Goal: Transaction & Acquisition: Purchase product/service

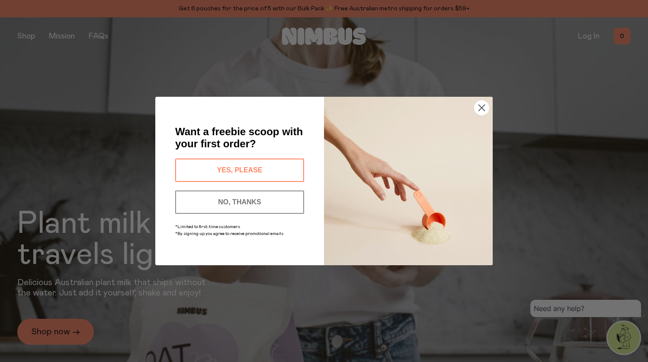
click at [268, 169] on button "YES, PLEASE" at bounding box center [239, 170] width 129 height 23
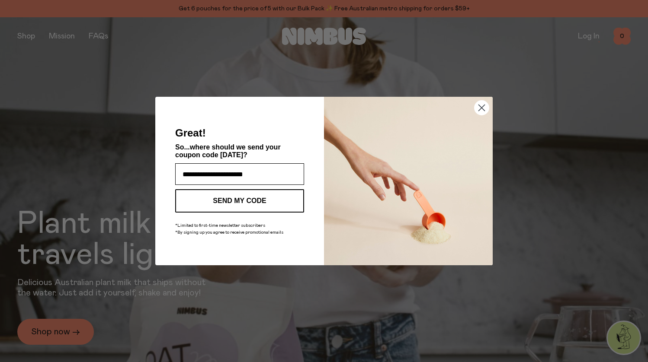
type input "**********"
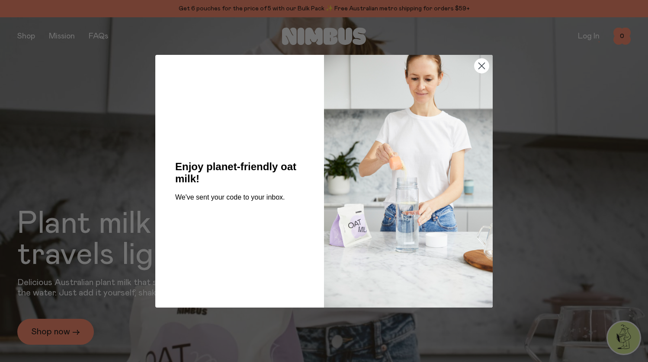
click at [479, 65] on circle "Close dialog" at bounding box center [481, 65] width 14 height 14
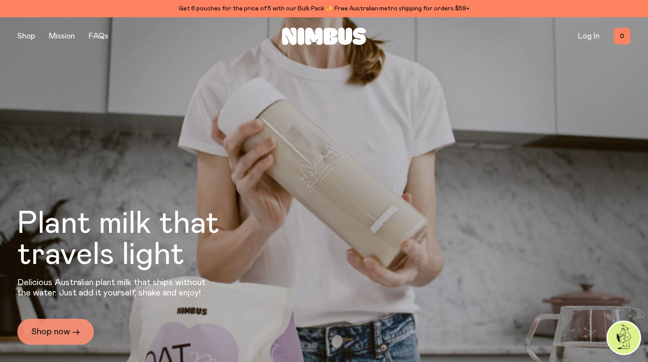
click at [77, 332] on link "Shop now →" at bounding box center [55, 332] width 77 height 26
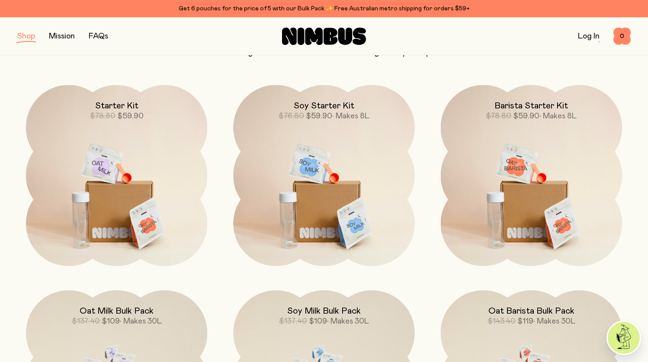
scroll to position [613, 0]
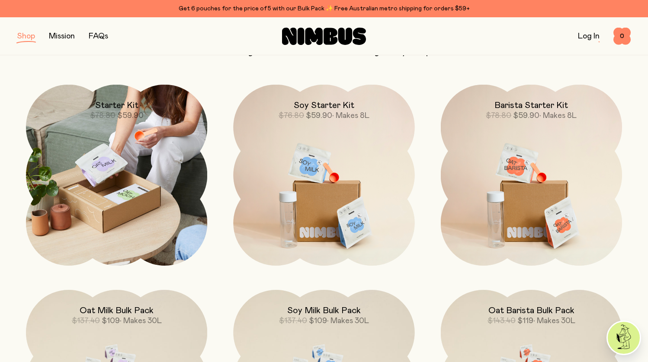
click at [133, 225] on img at bounding box center [116, 175] width 181 height 181
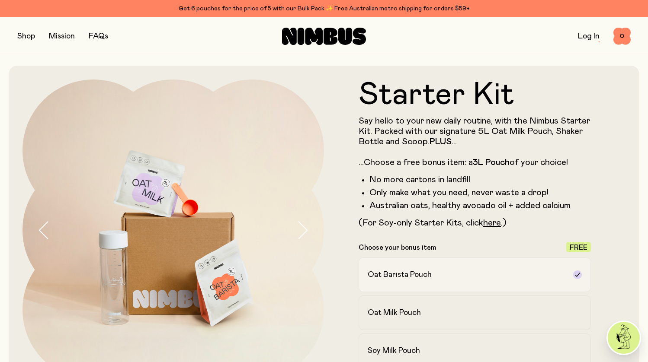
click at [454, 281] on label "Oat Barista Pouch" at bounding box center [474, 275] width 232 height 35
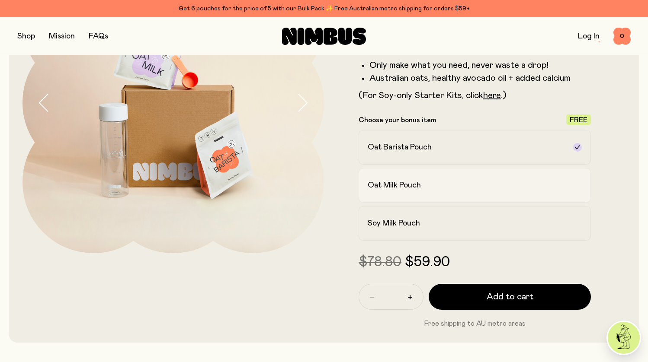
scroll to position [128, 0]
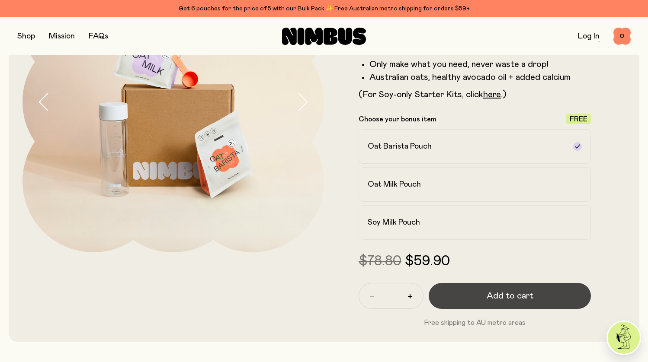
click at [456, 298] on button "Add to cart" at bounding box center [509, 296] width 162 height 26
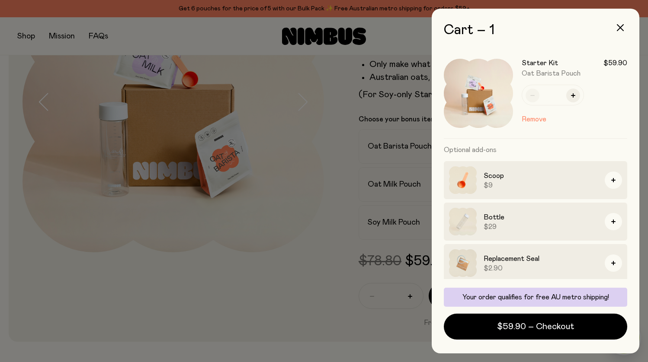
click at [275, 302] on div at bounding box center [324, 181] width 648 height 362
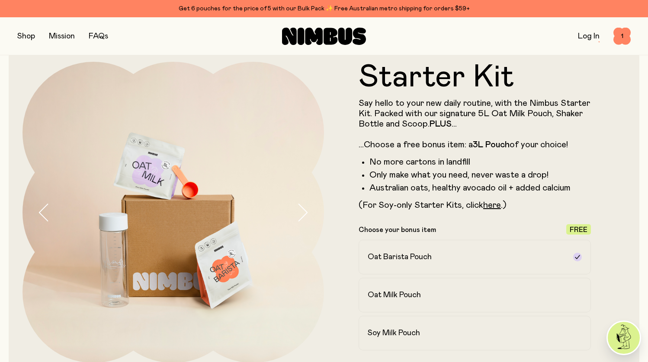
scroll to position [16, 0]
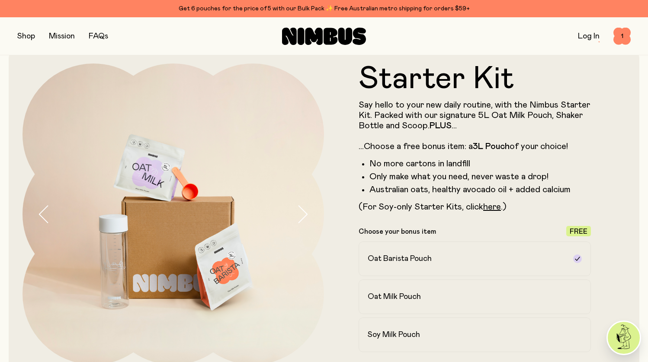
click at [27, 38] on button "button" at bounding box center [26, 36] width 18 height 12
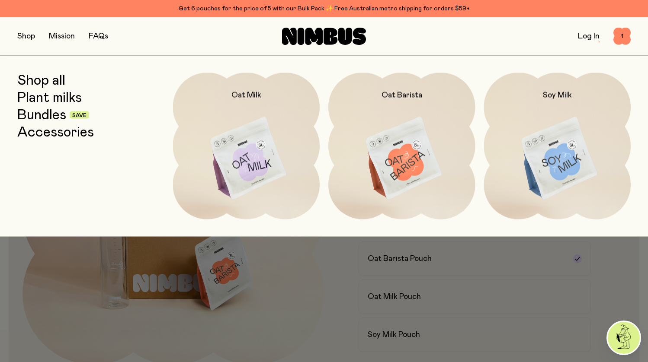
click at [48, 81] on link "Shop all" at bounding box center [41, 81] width 48 height 16
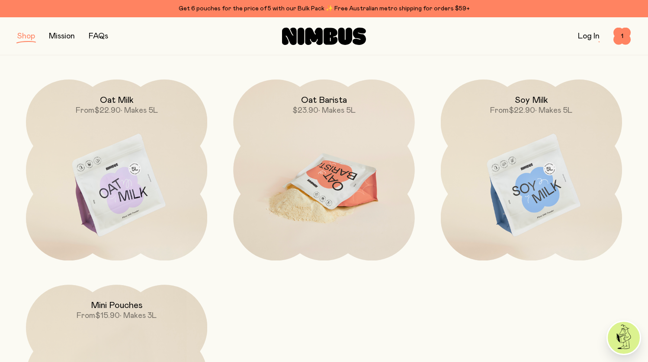
scroll to position [108, 0]
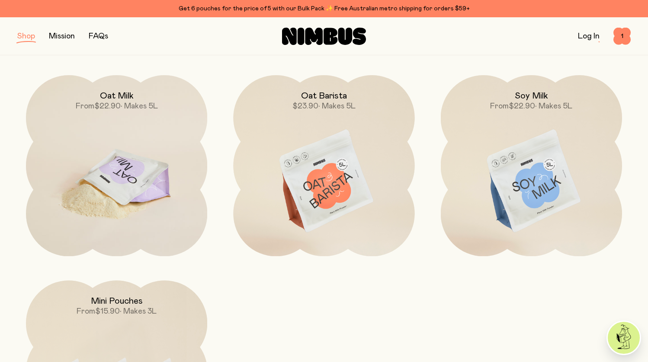
click at [152, 184] on img at bounding box center [116, 181] width 181 height 213
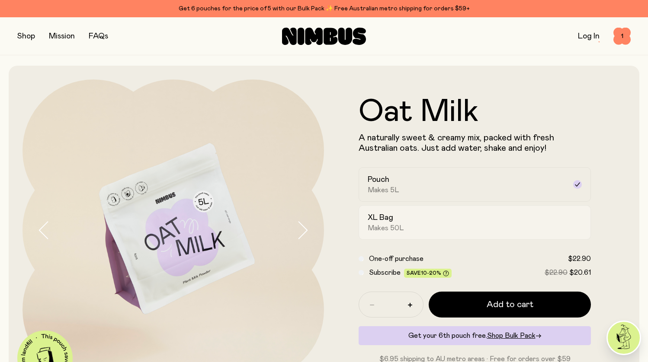
click at [568, 237] on label "XL Bag Makes 50L" at bounding box center [474, 222] width 232 height 35
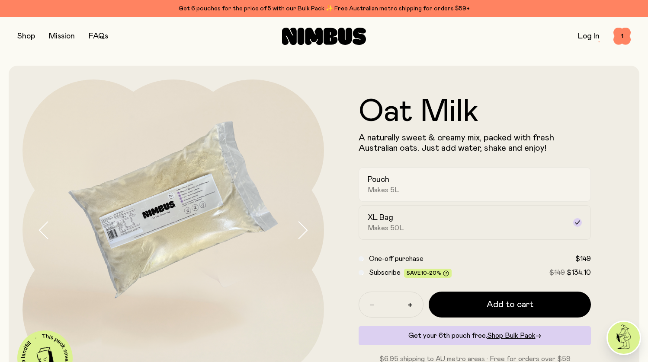
click at [482, 180] on div "Pouch Makes 5L" at bounding box center [466, 185] width 198 height 20
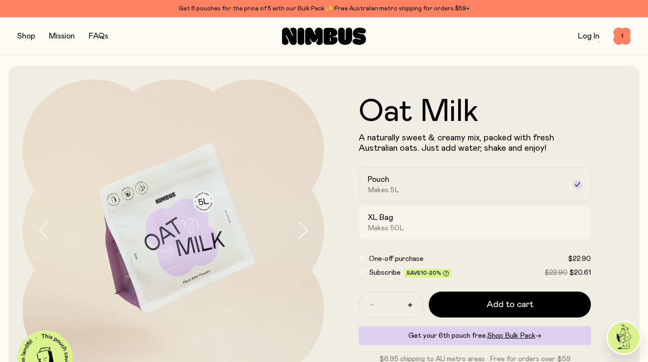
click at [474, 219] on div "XL Bag Makes 50L" at bounding box center [466, 223] width 198 height 20
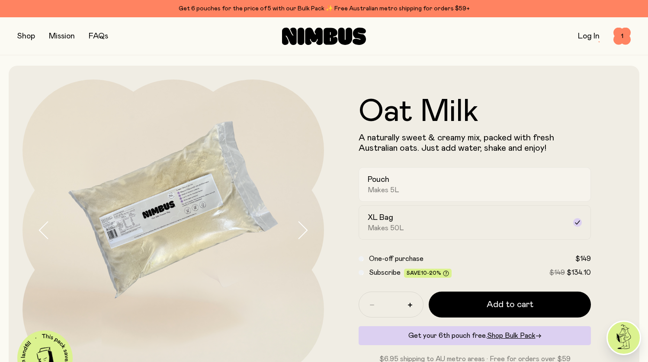
click at [535, 191] on div "Pouch Makes 5L" at bounding box center [466, 185] width 198 height 20
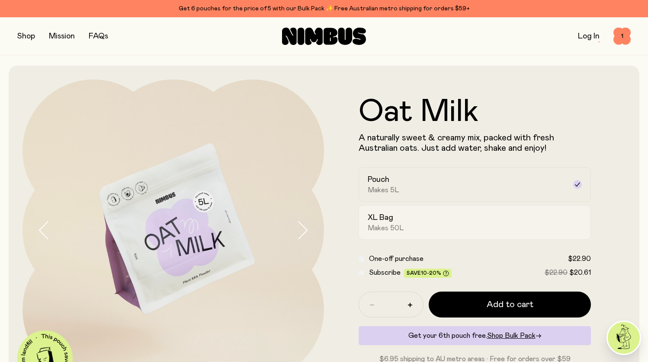
click at [534, 213] on div "XL Bag Makes 50L" at bounding box center [466, 223] width 198 height 20
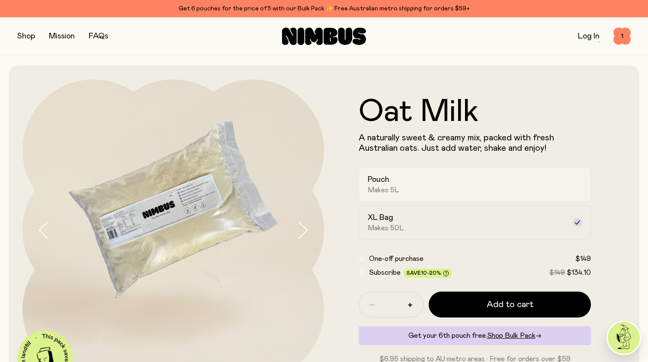
click at [498, 192] on div "Pouch Makes 5L" at bounding box center [466, 185] width 198 height 20
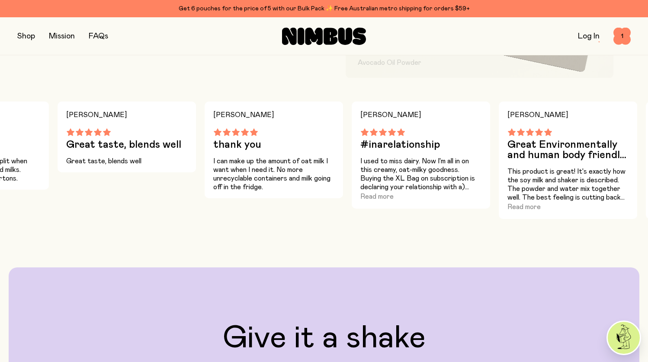
scroll to position [591, 0]
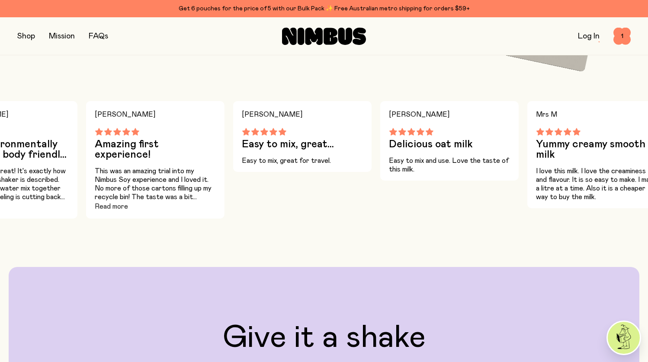
click at [111, 201] on button "Read more" at bounding box center [111, 206] width 33 height 10
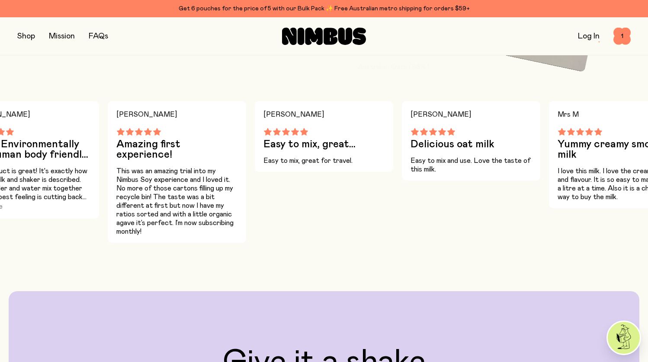
click at [32, 200] on p "This product is great! It's exactly how the soy milk and shaker is described. T…" at bounding box center [29, 184] width 121 height 35
drag, startPoint x: 35, startPoint y: 185, endPoint x: 124, endPoint y: 185, distance: 89.9
click at [124, 185] on div "Mark C The new healthy taste of Oat Milk Took a bit of getting used to. But now…" at bounding box center [324, 172] width 648 height 142
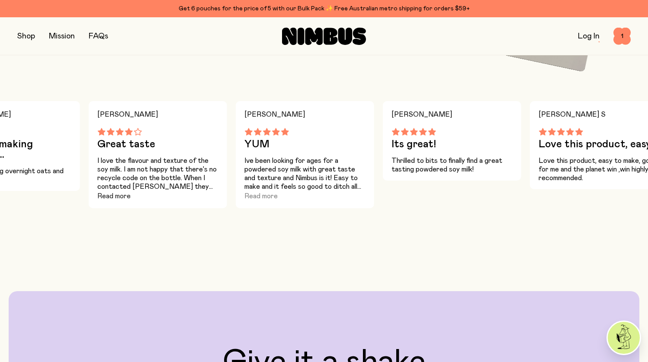
click at [105, 196] on button "Read more" at bounding box center [113, 196] width 33 height 10
click at [284, 187] on p "Ive been looking for ages for a powdered soy milk with great taste and texture …" at bounding box center [304, 173] width 121 height 35
click at [277, 224] on div "[PERSON_NAME] Ive been looking for ages for a powdered soy milk with great tast…" at bounding box center [305, 172] width 138 height 142
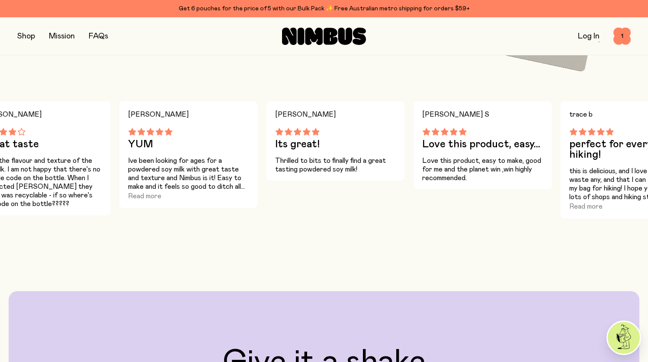
click at [67, 34] on link "Mission" at bounding box center [62, 36] width 26 height 8
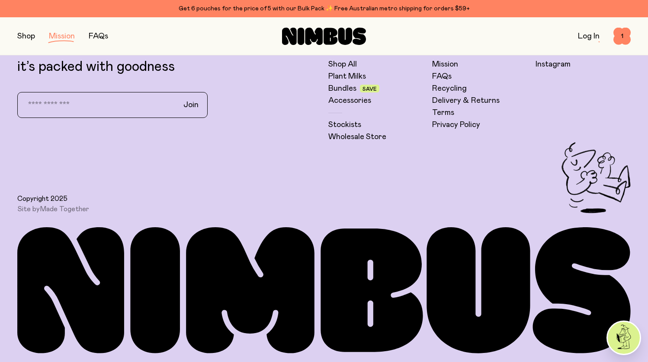
scroll to position [1783, 0]
